Goal: Browse casually

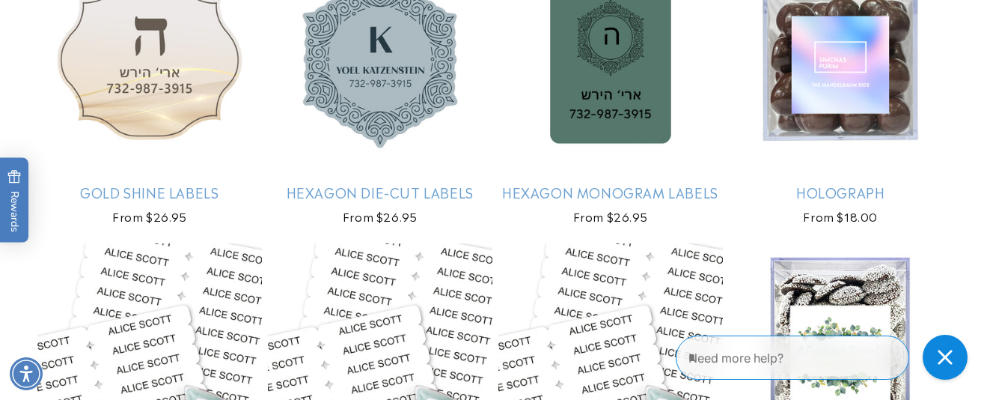
scroll to position [3452, 0]
